Goal: Information Seeking & Learning: Compare options

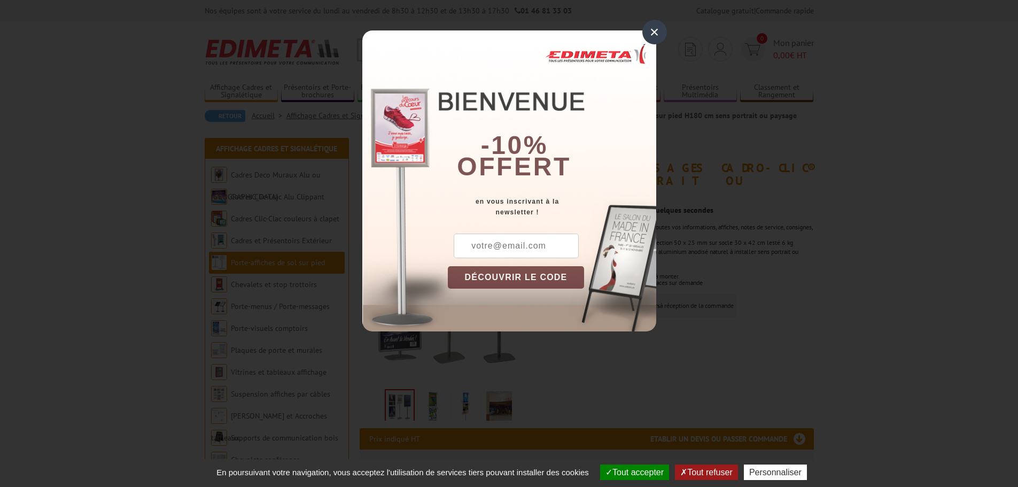
click at [653, 37] on div "×" at bounding box center [654, 32] width 25 height 25
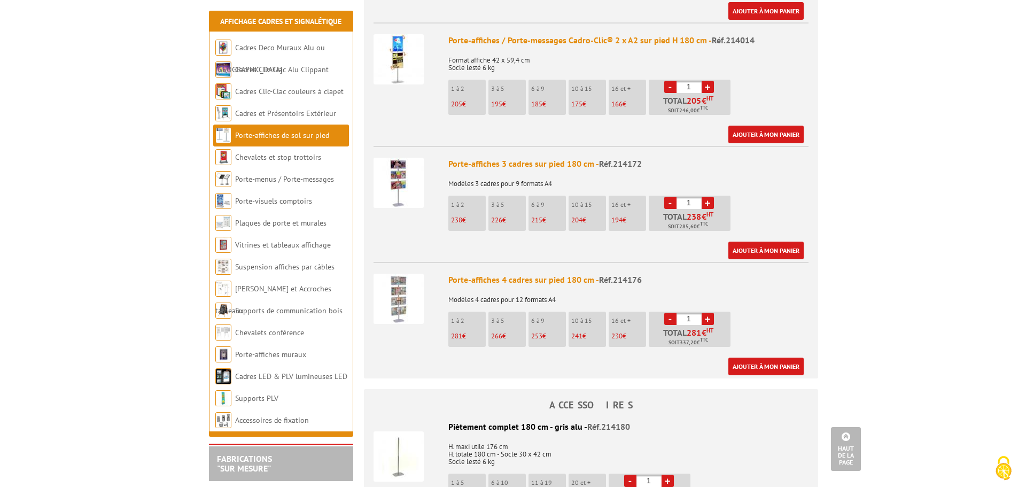
scroll to position [1496, 0]
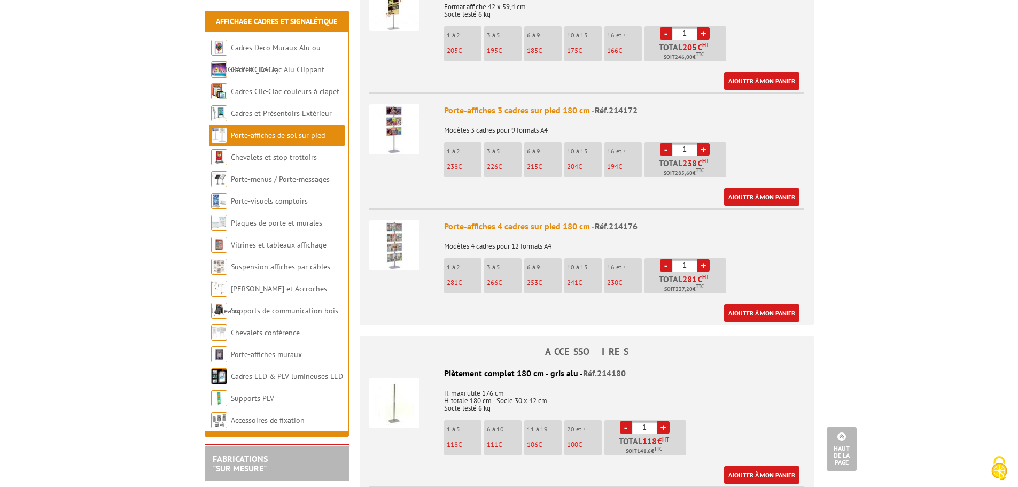
click at [403, 223] on img at bounding box center [394, 245] width 50 height 50
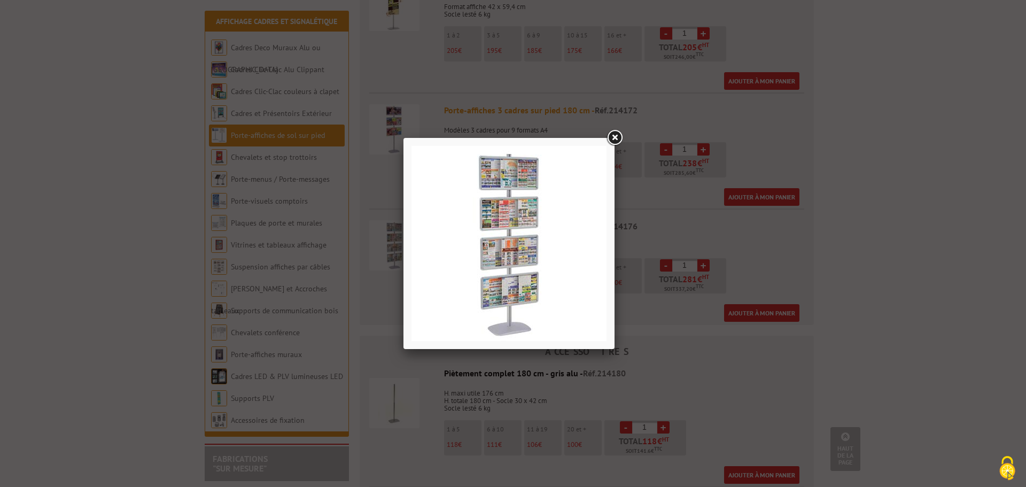
click at [615, 135] on link at bounding box center [614, 137] width 19 height 19
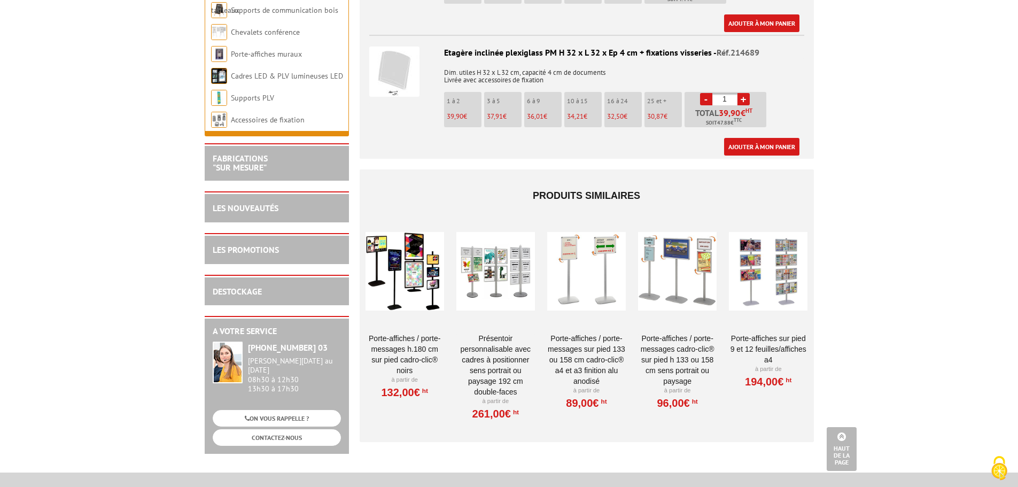
scroll to position [2062, 0]
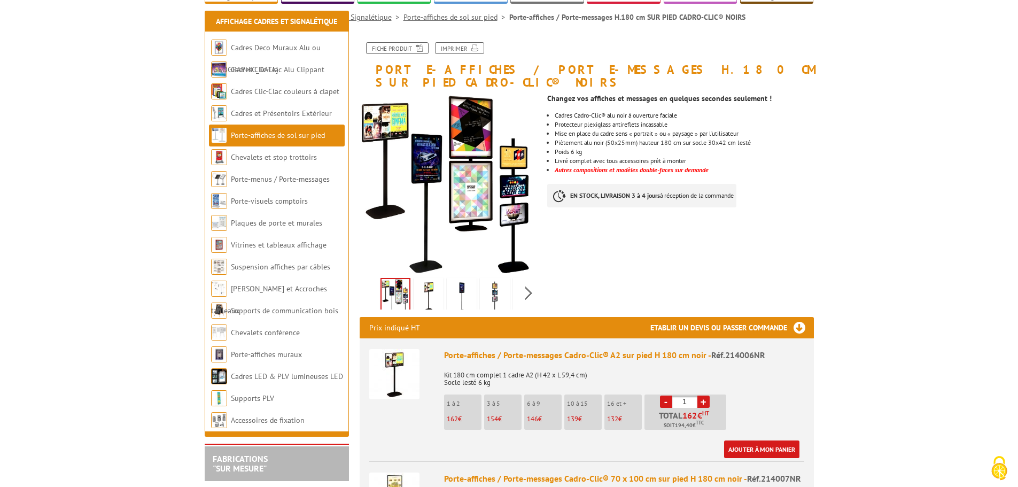
scroll to position [160, 0]
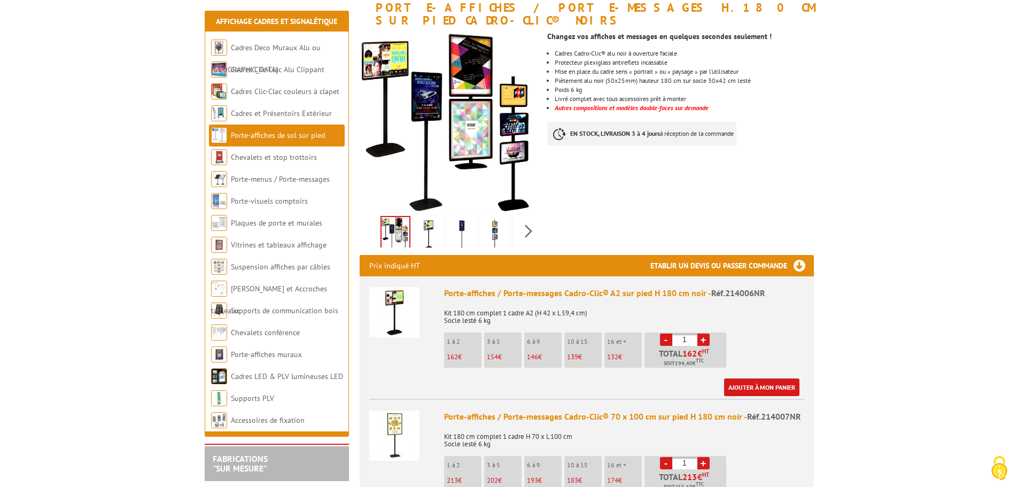
click at [620, 338] on p "16 et +" at bounding box center [624, 341] width 35 height 7
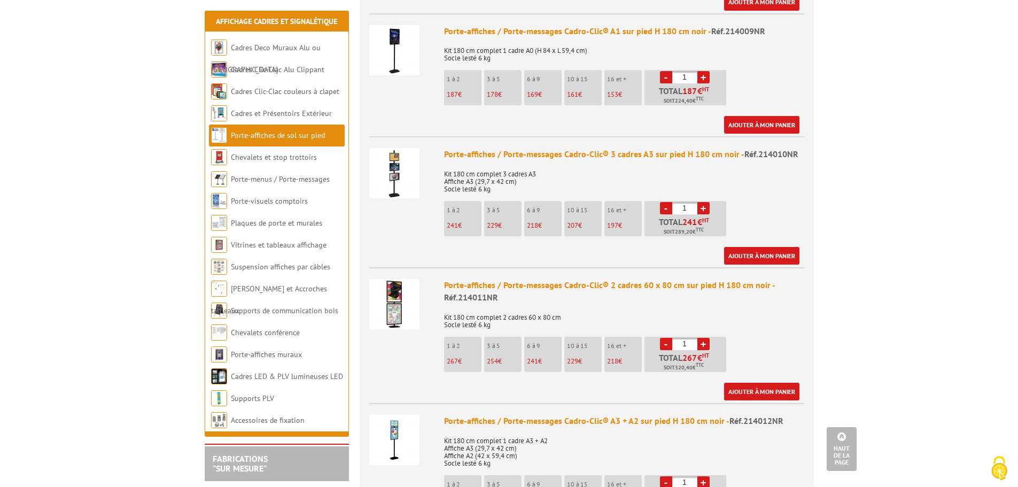
scroll to position [802, 0]
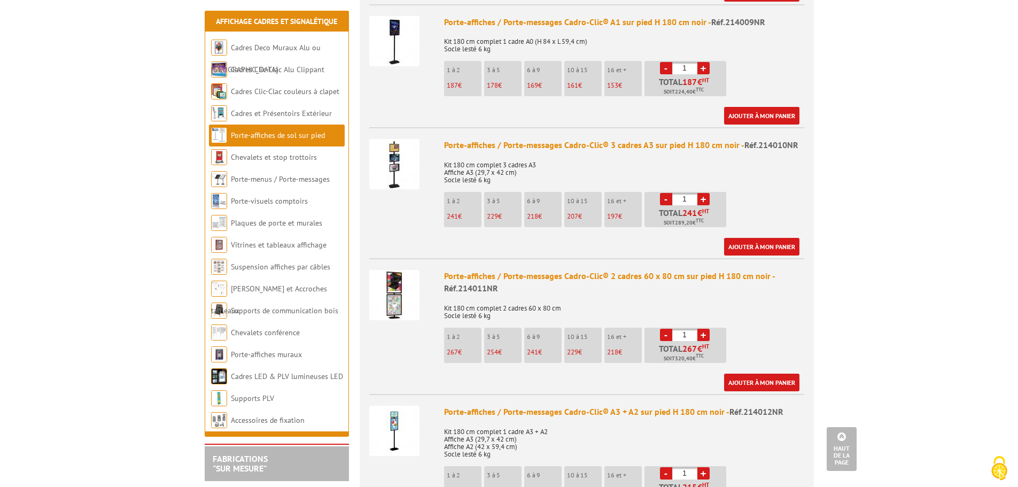
click at [704, 193] on link "+" at bounding box center [703, 199] width 12 height 12
type input "4"
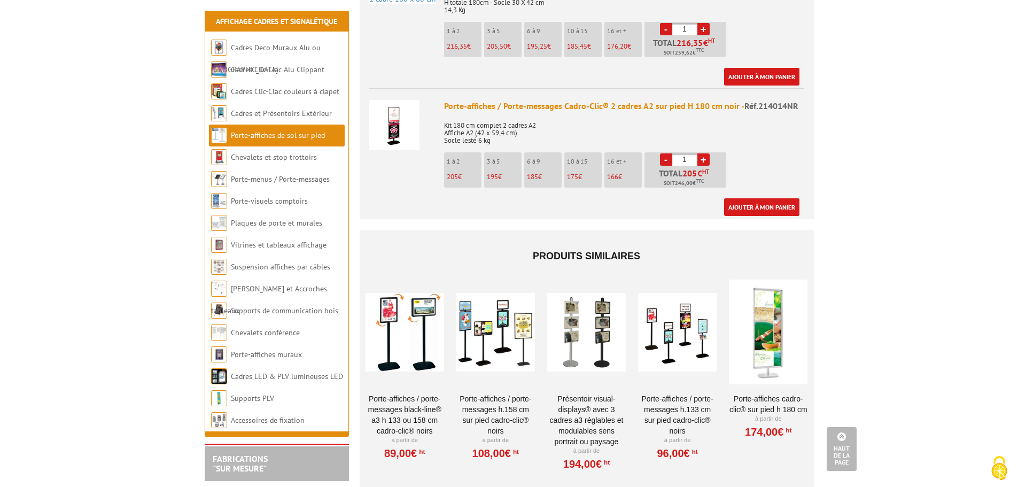
scroll to position [1390, 0]
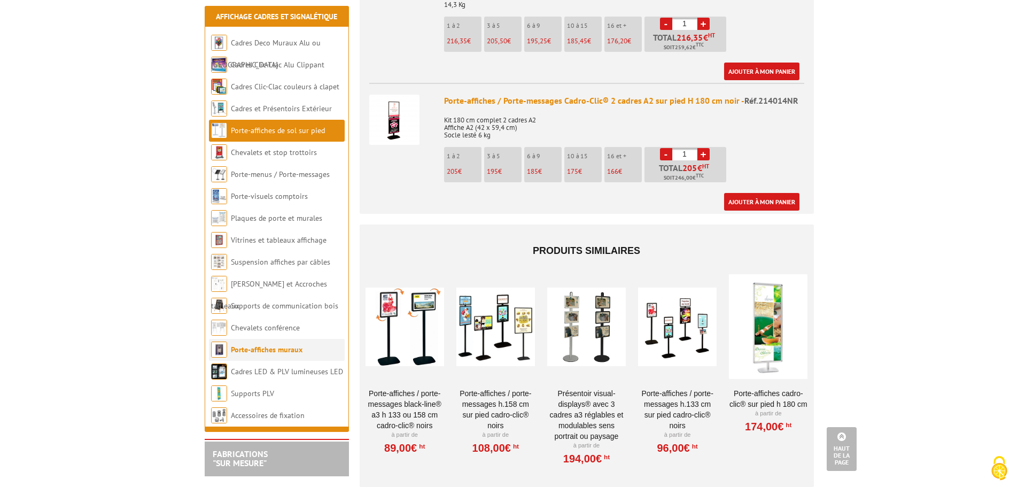
click at [282, 345] on link "Porte-affiches muraux" at bounding box center [267, 350] width 72 height 10
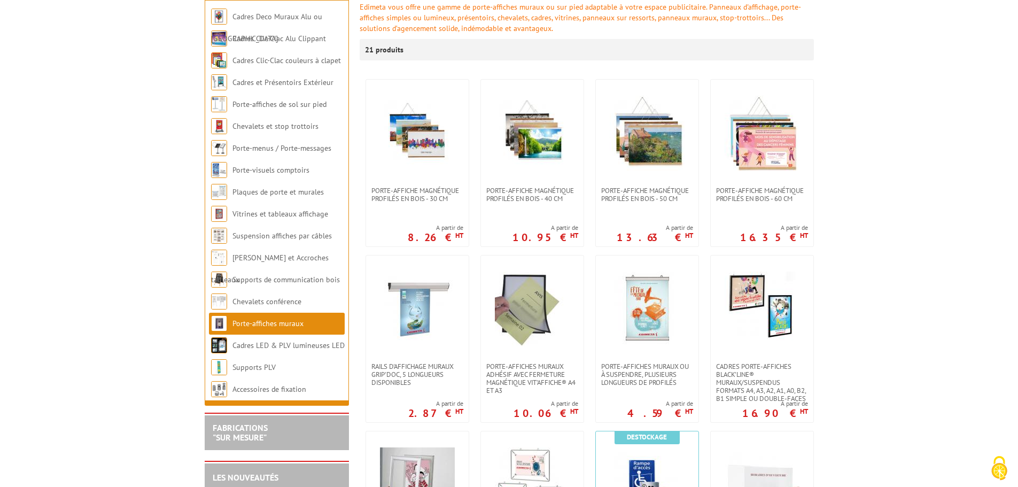
scroll to position [160, 0]
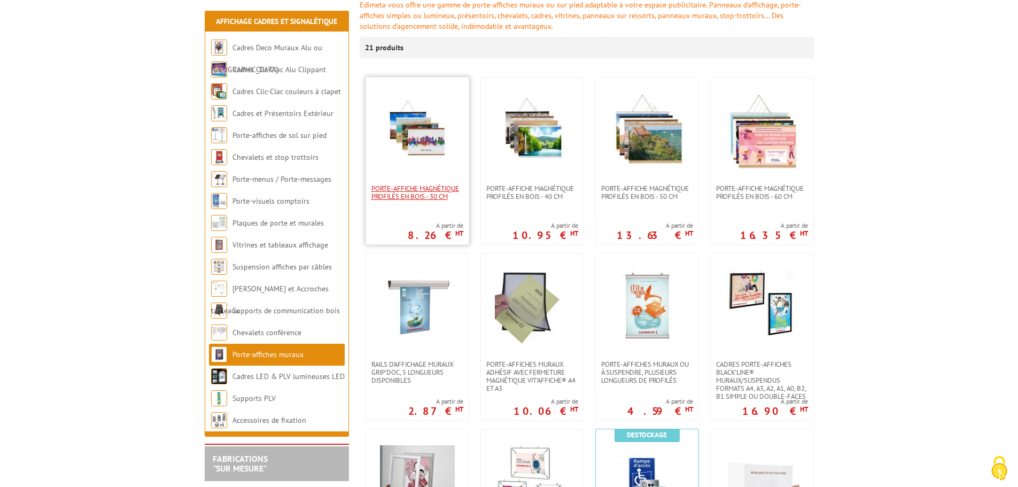
click at [428, 187] on span "PORTE-AFFICHE MAGNÉTIQUE PROFILÉS EN BOIS - 30 cm" at bounding box center [417, 192] width 92 height 16
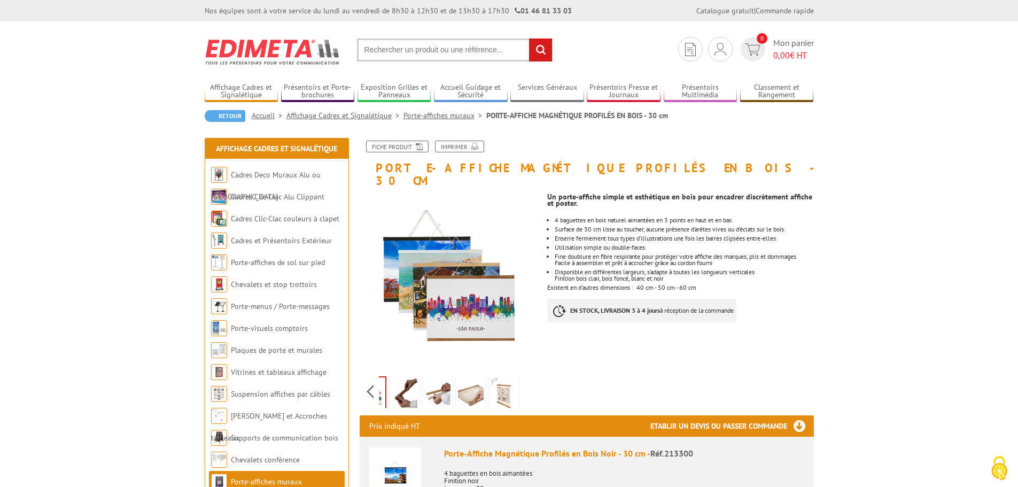
click at [529, 375] on div "Previous Next" at bounding box center [450, 391] width 180 height 37
click at [400, 381] on img at bounding box center [405, 394] width 26 height 33
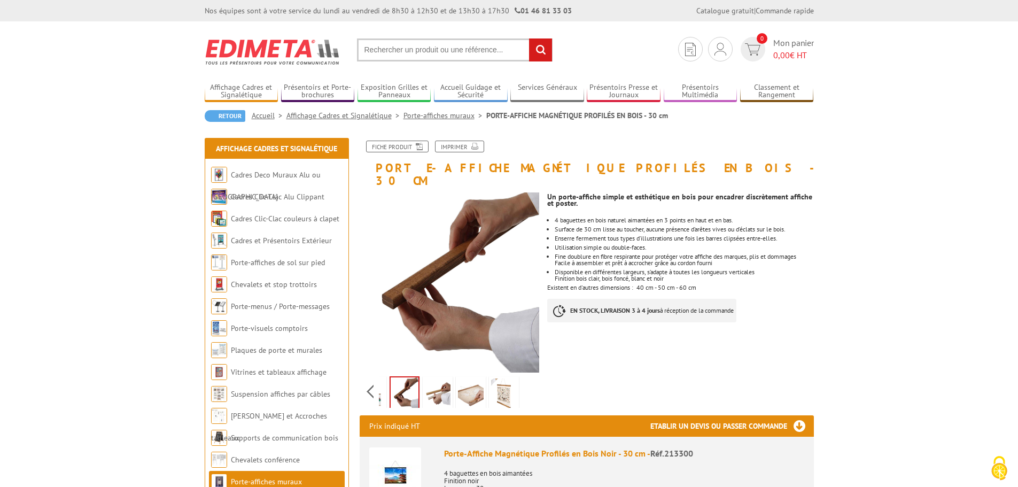
click at [432, 381] on img at bounding box center [438, 394] width 26 height 33
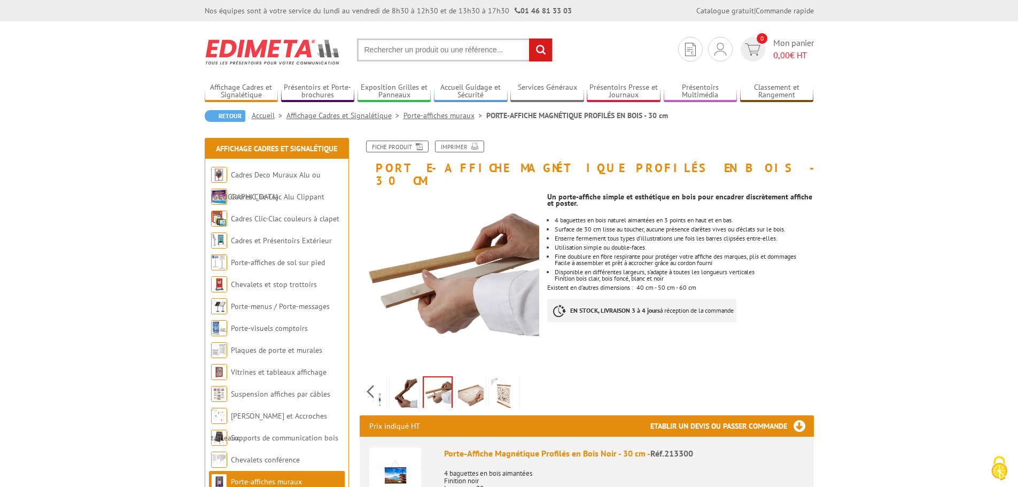
click at [464, 384] on img at bounding box center [471, 394] width 26 height 33
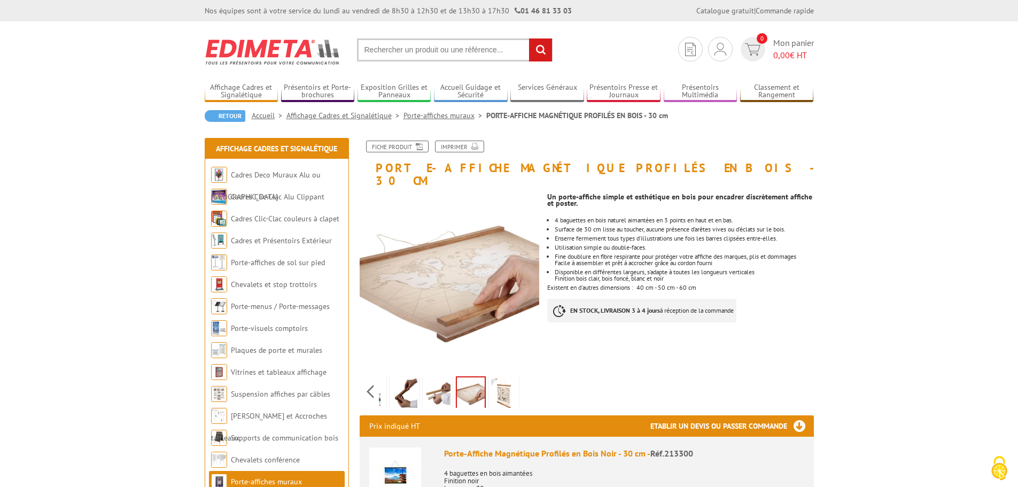
click at [510, 383] on img at bounding box center [504, 394] width 26 height 33
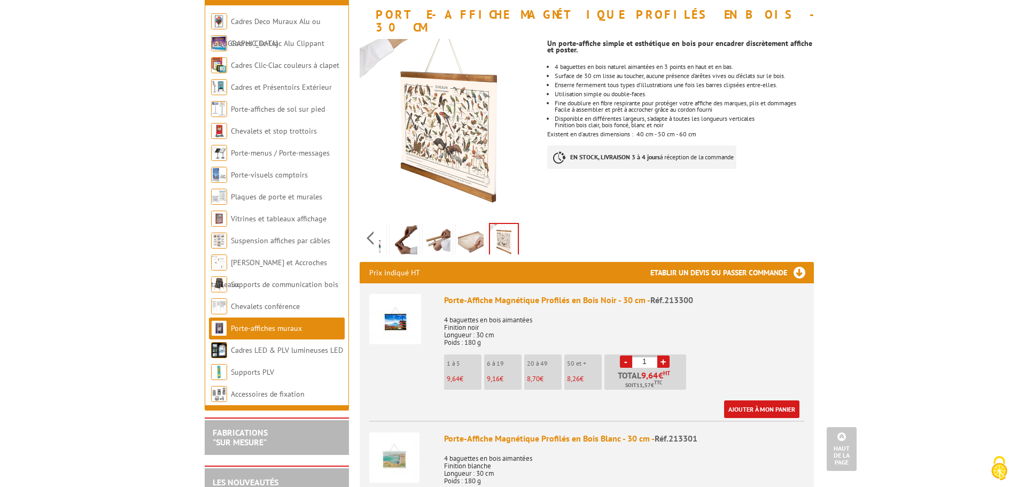
scroll to position [107, 0]
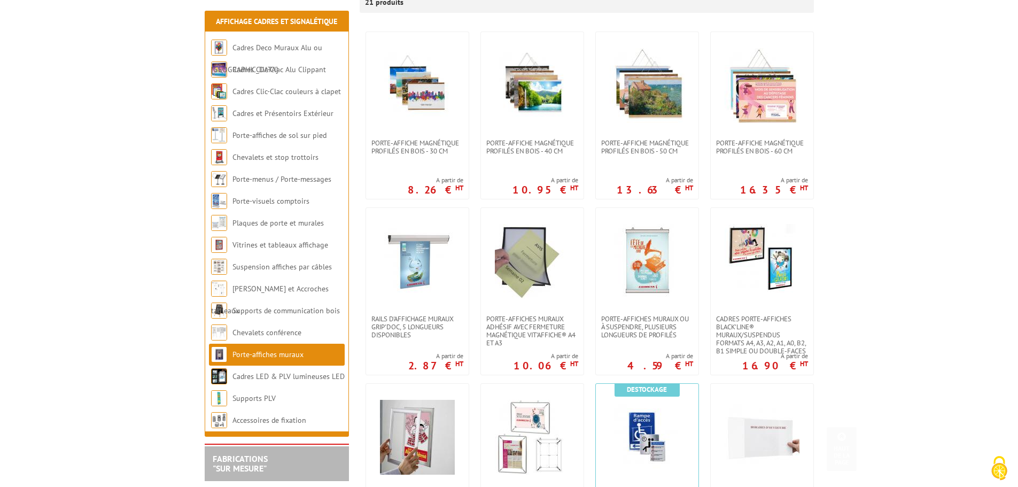
scroll to position [267, 0]
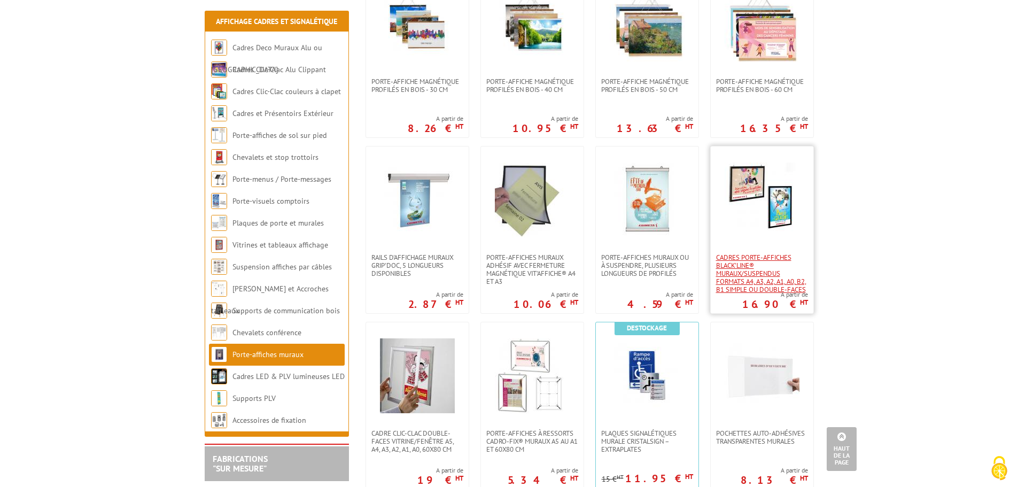
click at [753, 277] on span "Cadres porte-affiches Black’Line® muraux/suspendus Formats A4, A3, A2, A1, A0, …" at bounding box center [762, 273] width 92 height 40
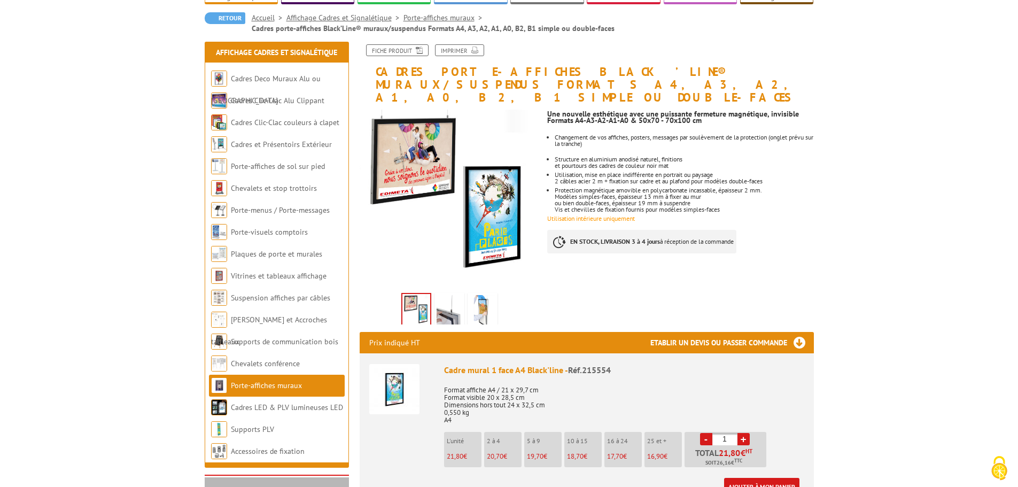
scroll to position [107, 0]
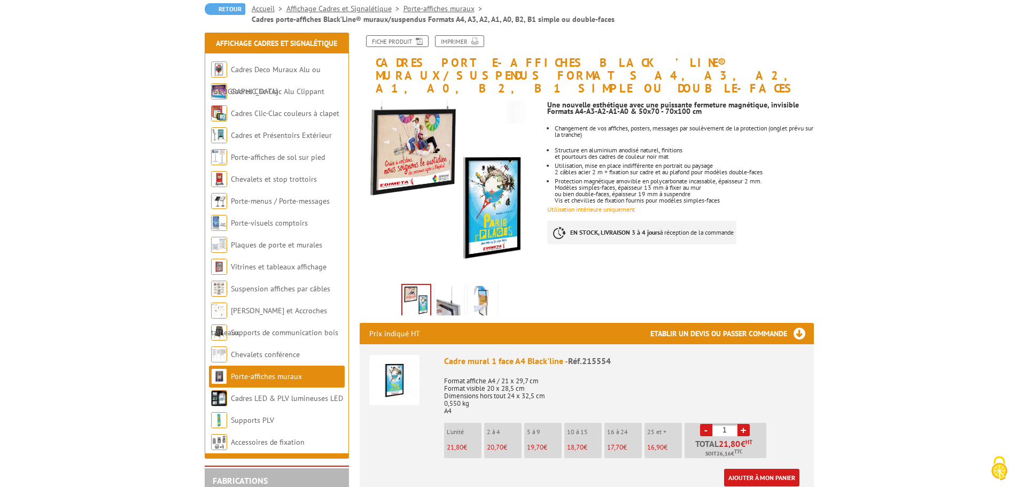
click at [439, 289] on img at bounding box center [450, 302] width 26 height 33
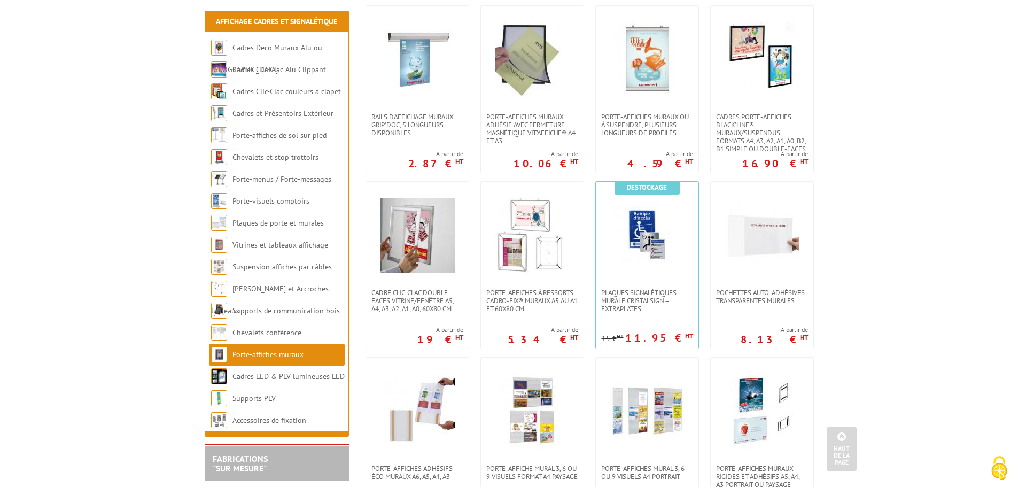
scroll to position [428, 0]
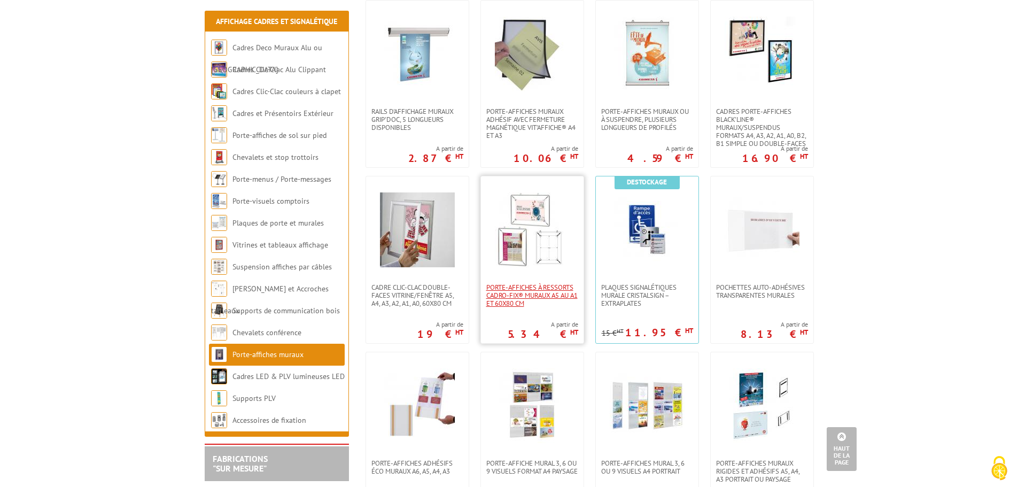
click at [521, 283] on span "Porte-affiches à ressorts Cadro-Fix® muraux A5 au A1 et 60x80 cm" at bounding box center [532, 295] width 92 height 24
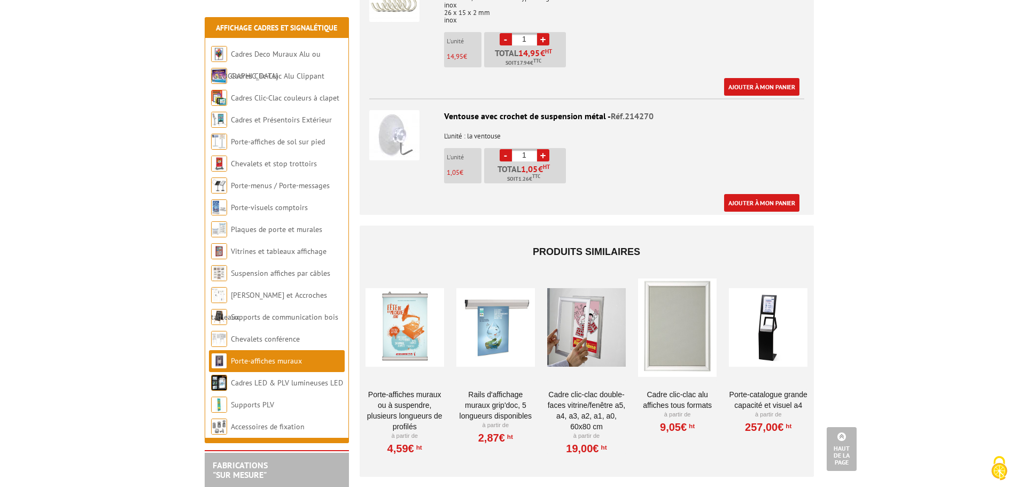
scroll to position [1817, 0]
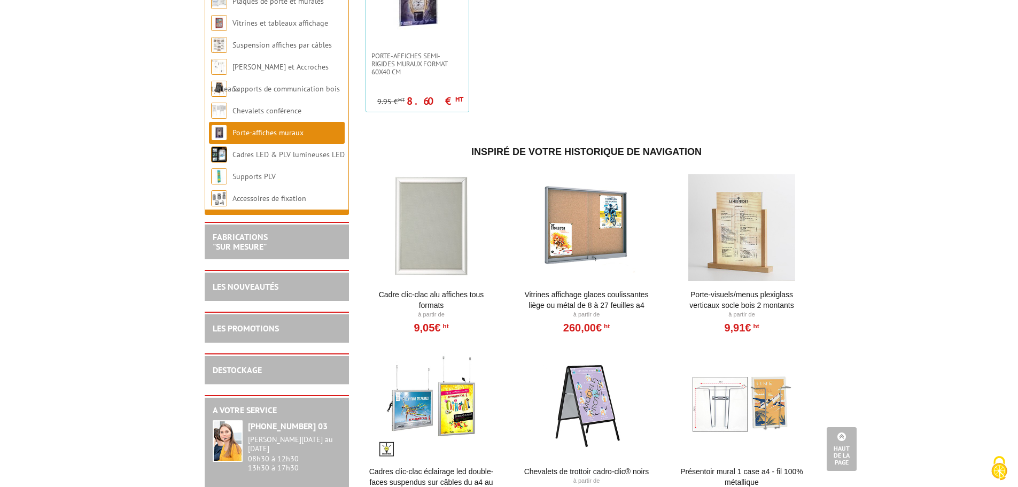
scroll to position [1176, 0]
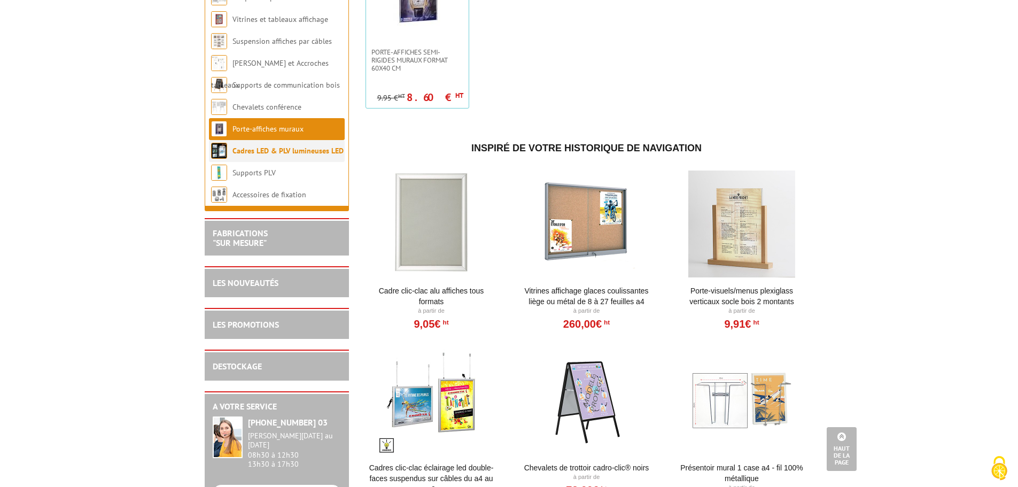
click at [250, 156] on link "Cadres LED & PLV lumineuses LED" at bounding box center [287, 151] width 111 height 10
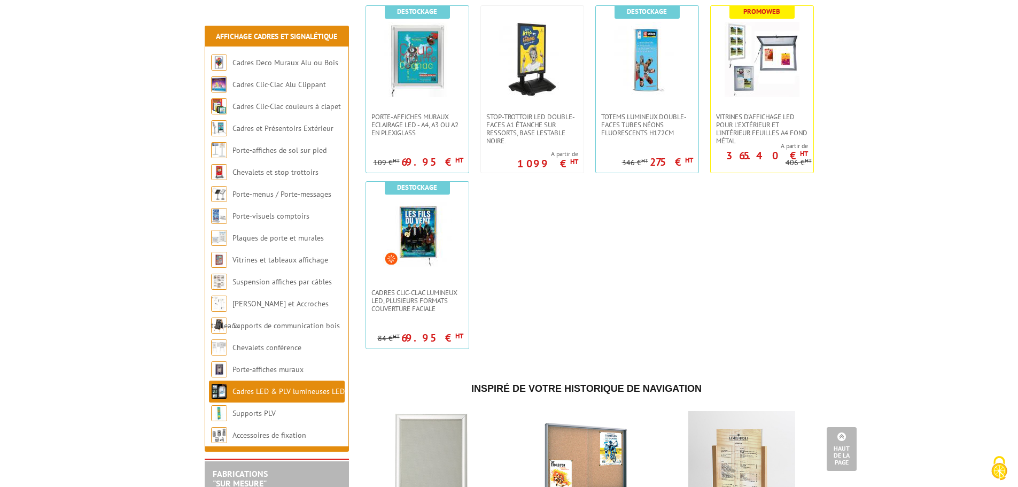
scroll to position [802, 0]
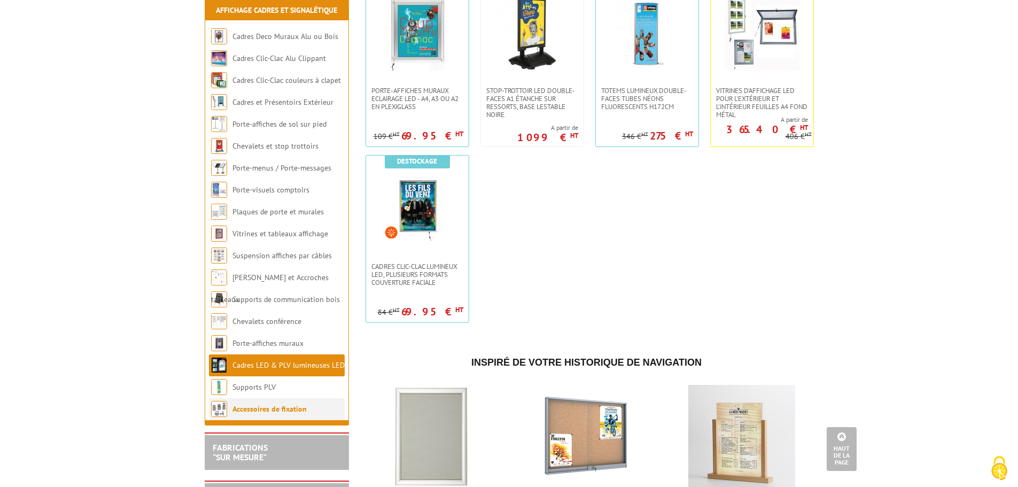
click at [275, 414] on link "Accessoires de fixation" at bounding box center [269, 409] width 74 height 10
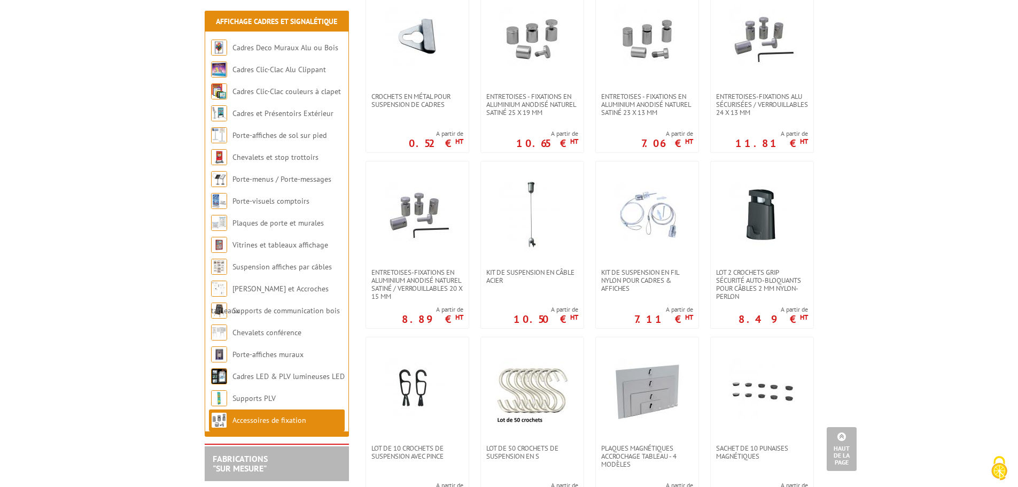
scroll to position [107, 0]
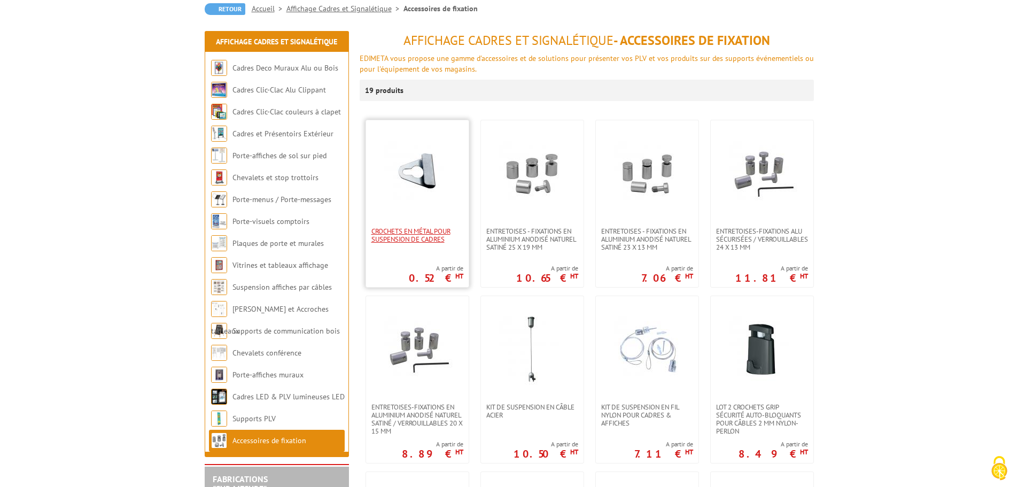
click at [426, 237] on span "Crochets en métal pour suspension de cadres" at bounding box center [417, 235] width 92 height 16
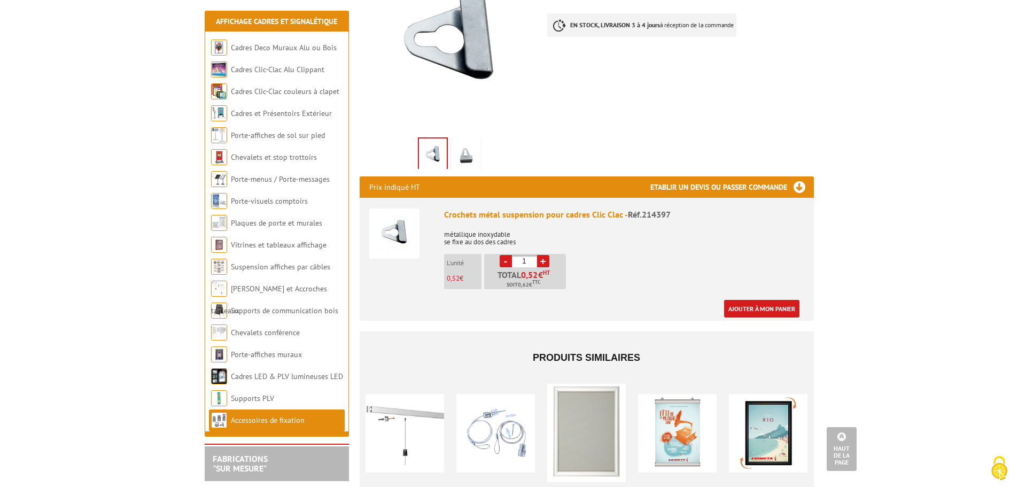
scroll to position [214, 0]
